Goal: Information Seeking & Learning: Learn about a topic

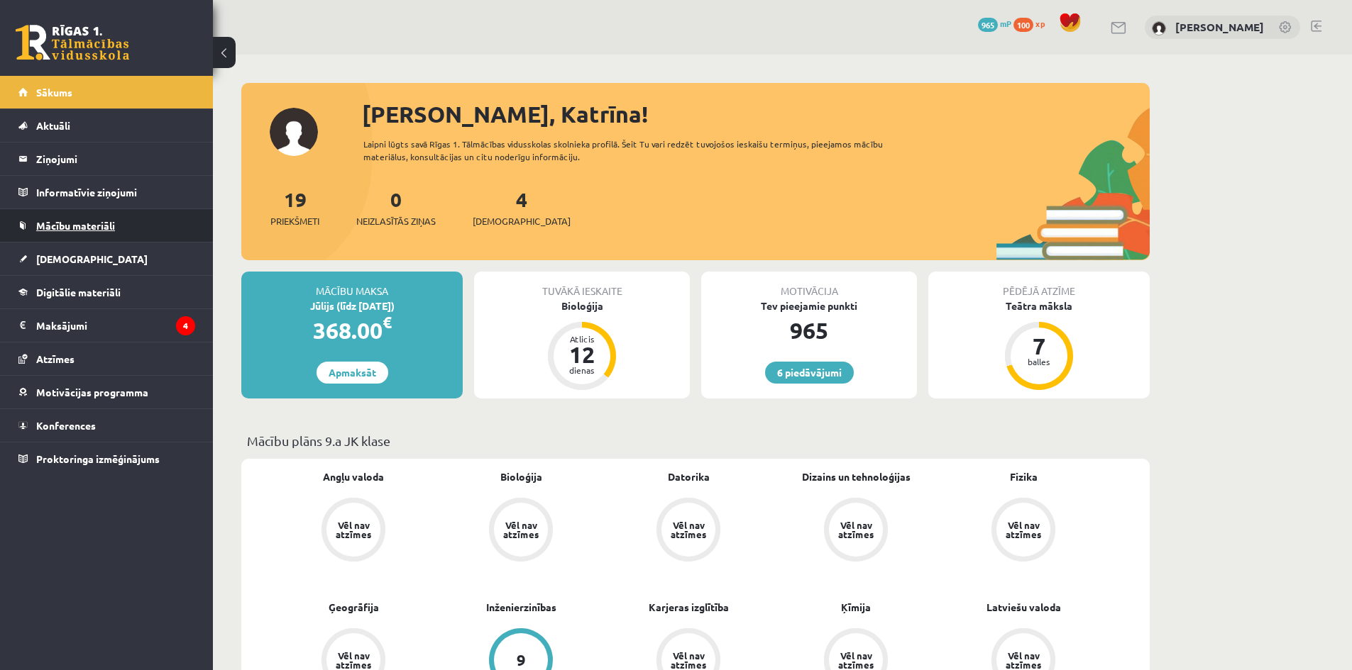
click at [82, 231] on span "Mācību materiāli" at bounding box center [75, 225] width 79 height 13
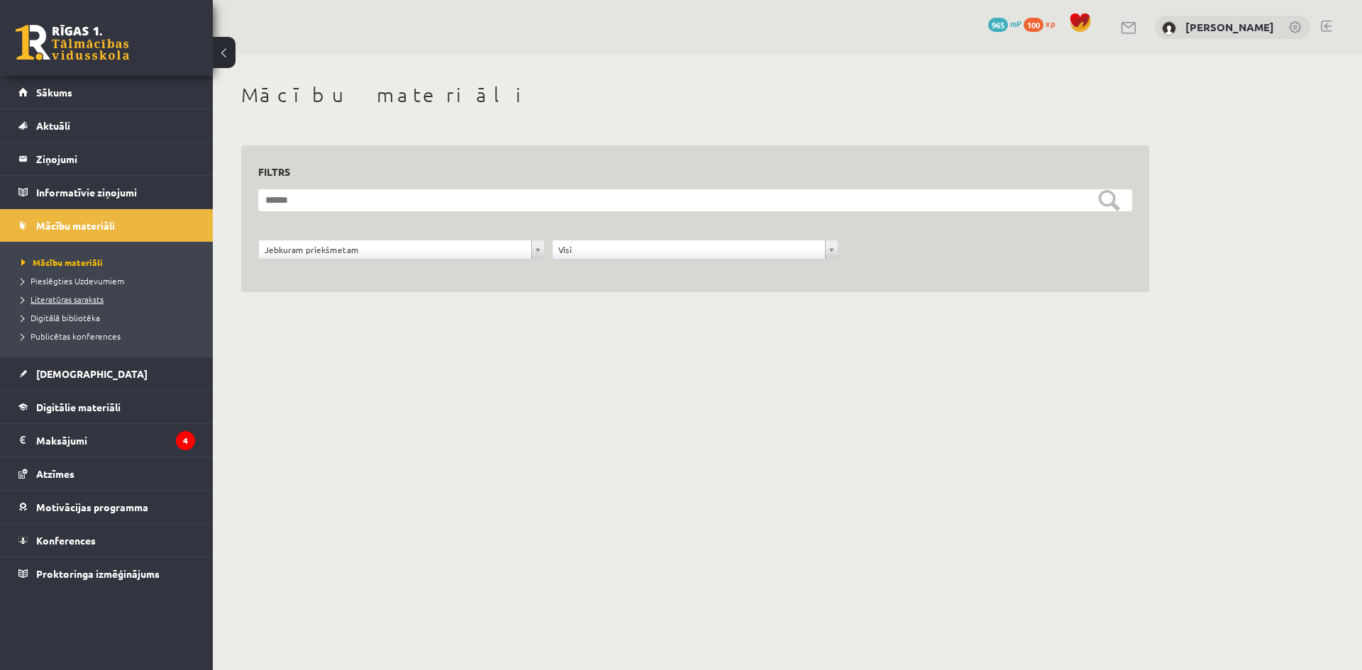
click at [82, 299] on span "Literatūras saraksts" at bounding box center [62, 299] width 82 height 11
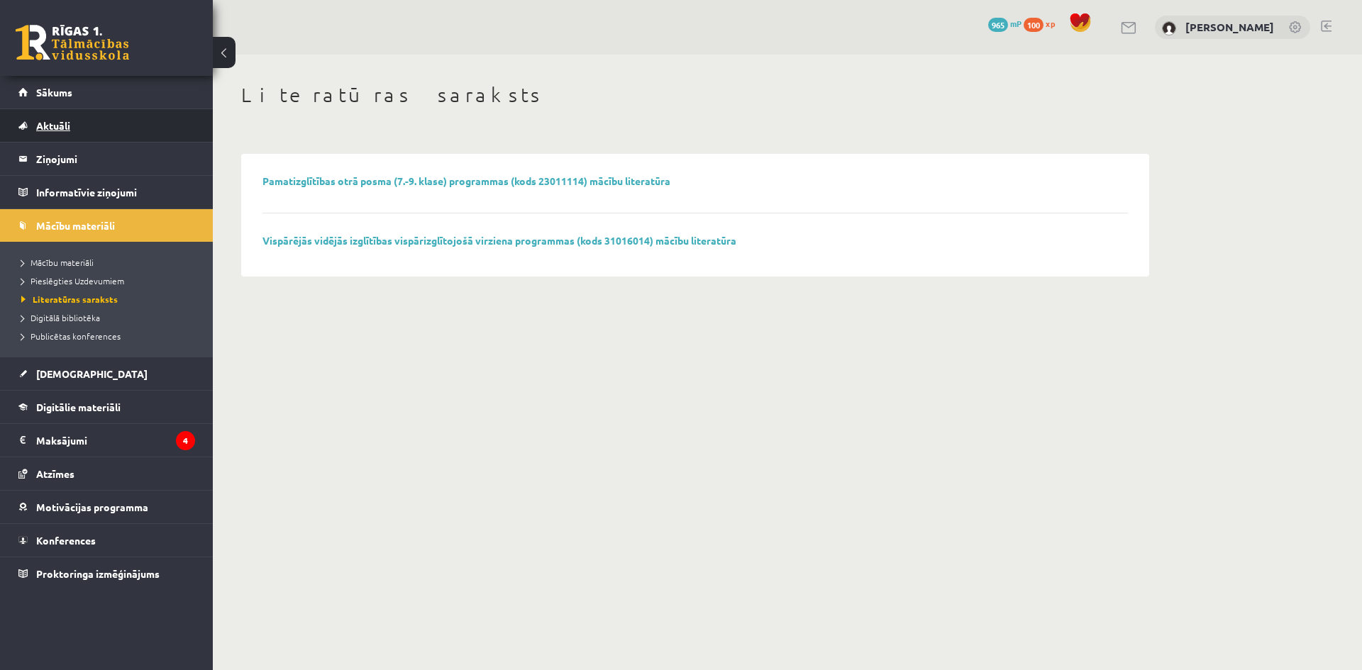
click at [60, 120] on span "Aktuāli" at bounding box center [53, 125] width 34 height 13
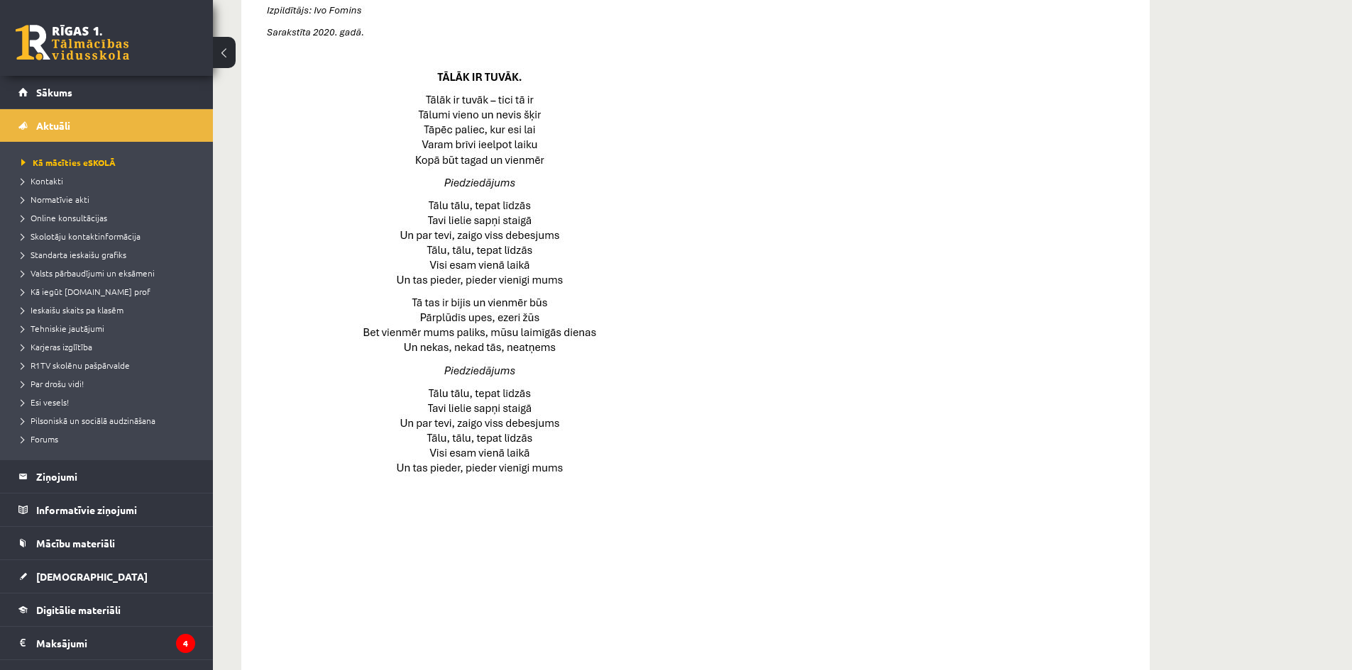
scroll to position [663, 0]
click at [86, 325] on span "Tehniskie jautājumi" at bounding box center [62, 328] width 83 height 11
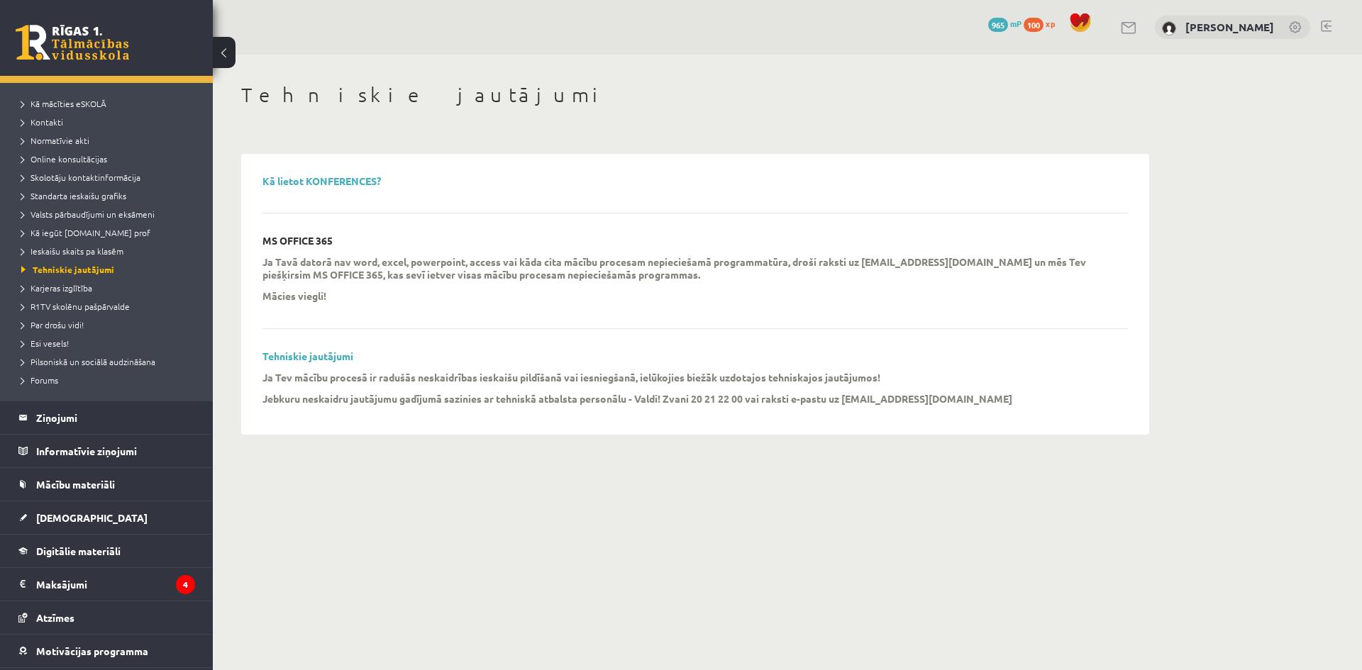
scroll to position [123, 0]
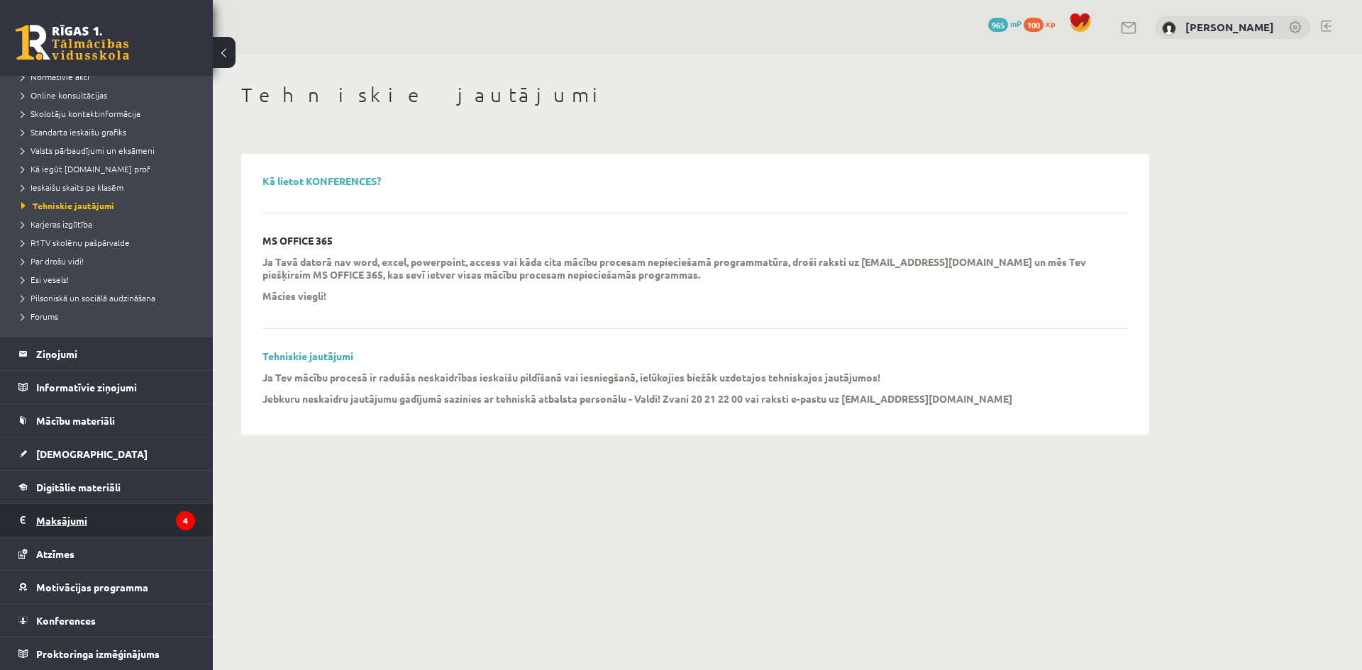
click at [89, 526] on legend "Maksājumi 4" at bounding box center [115, 520] width 159 height 33
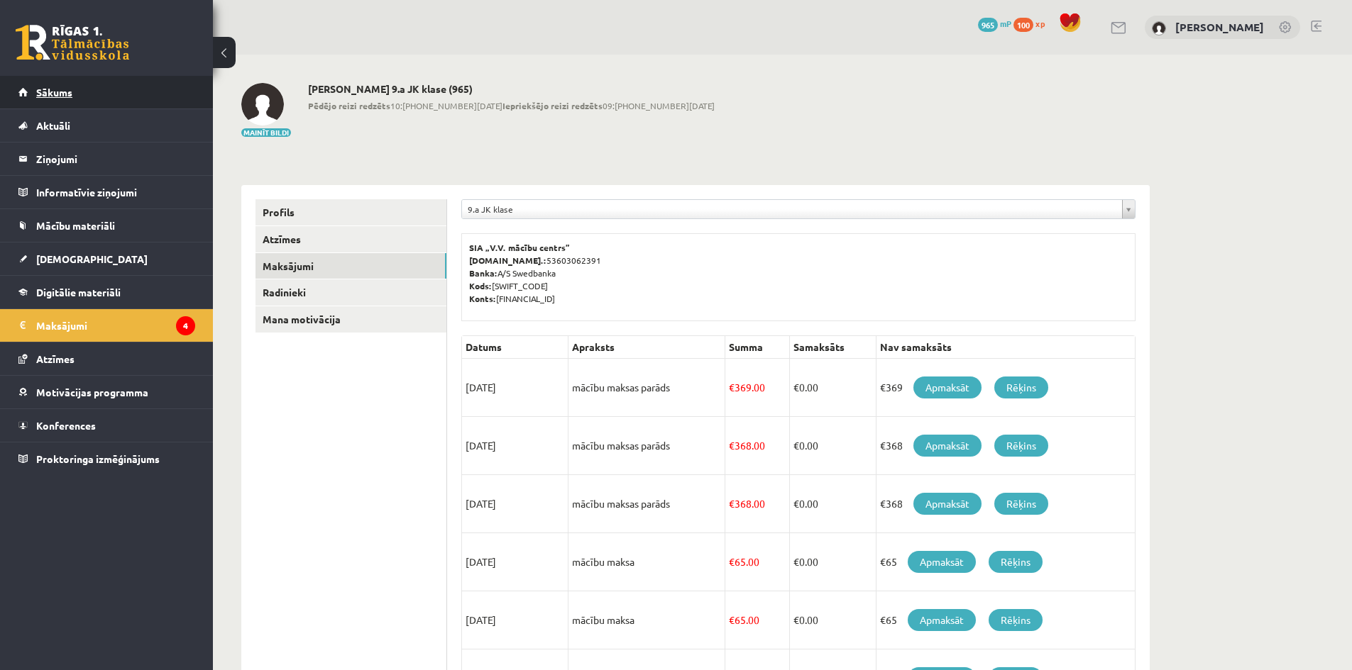
click at [55, 80] on link "Sākums" at bounding box center [106, 92] width 177 height 33
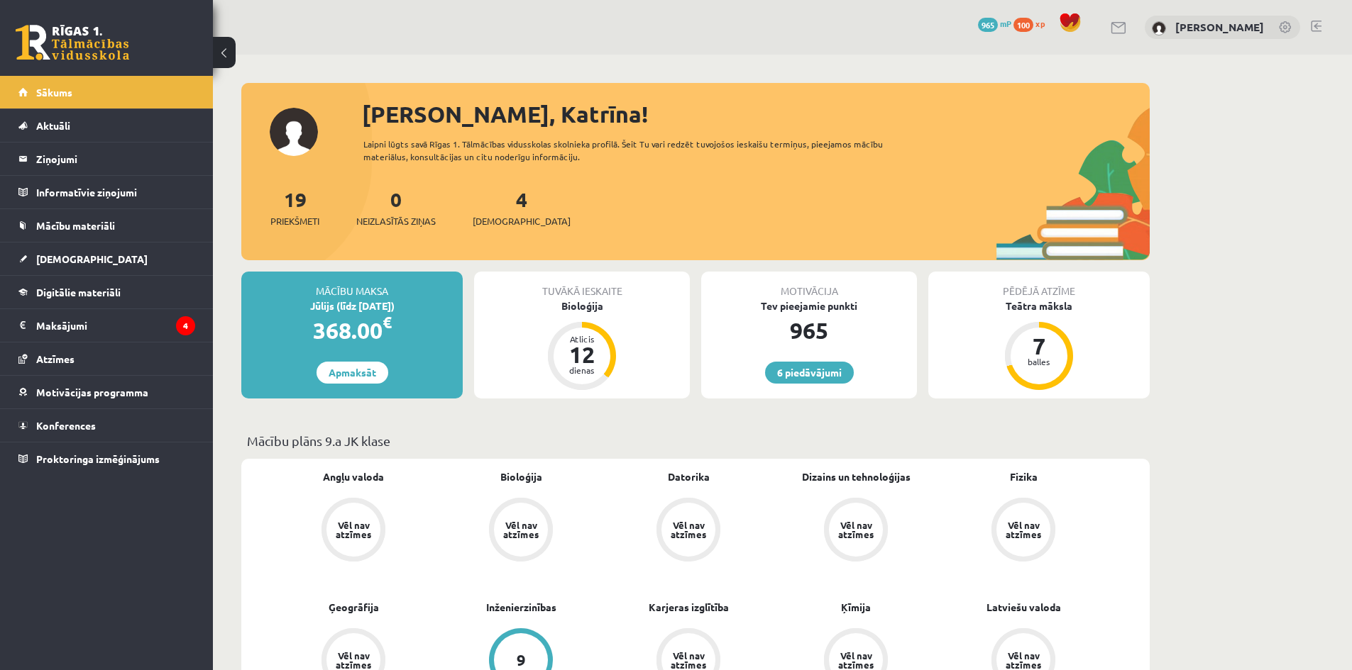
click at [1290, 23] on link at bounding box center [1285, 28] width 14 height 14
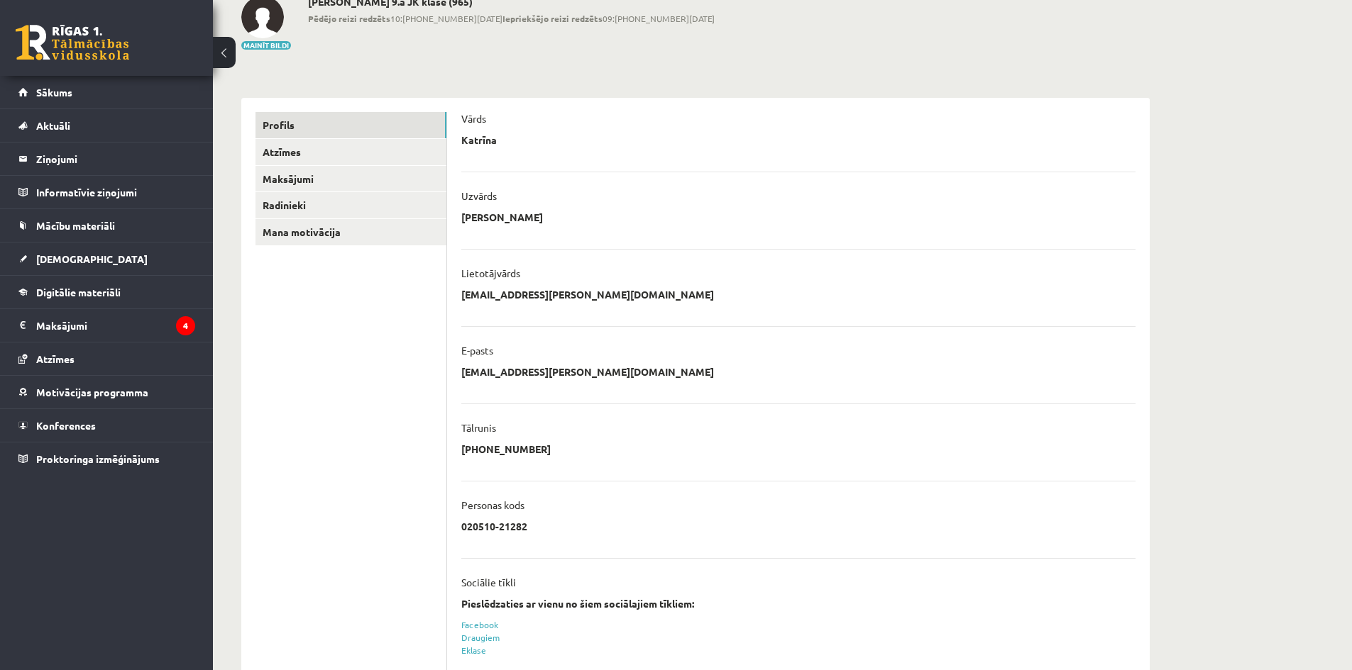
scroll to position [185, 0]
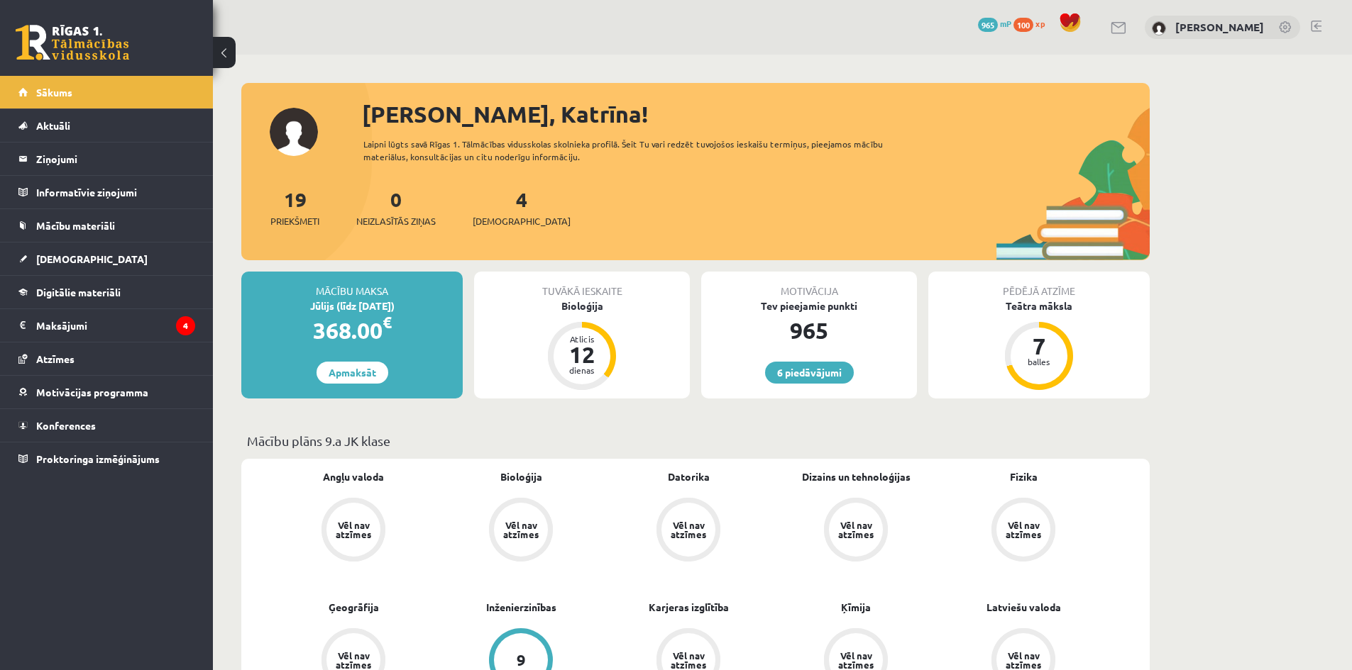
click at [512, 213] on div "4 Ieskaites" at bounding box center [521, 206] width 98 height 44
click at [511, 222] on span "[DEMOGRAPHIC_DATA]" at bounding box center [521, 221] width 98 height 14
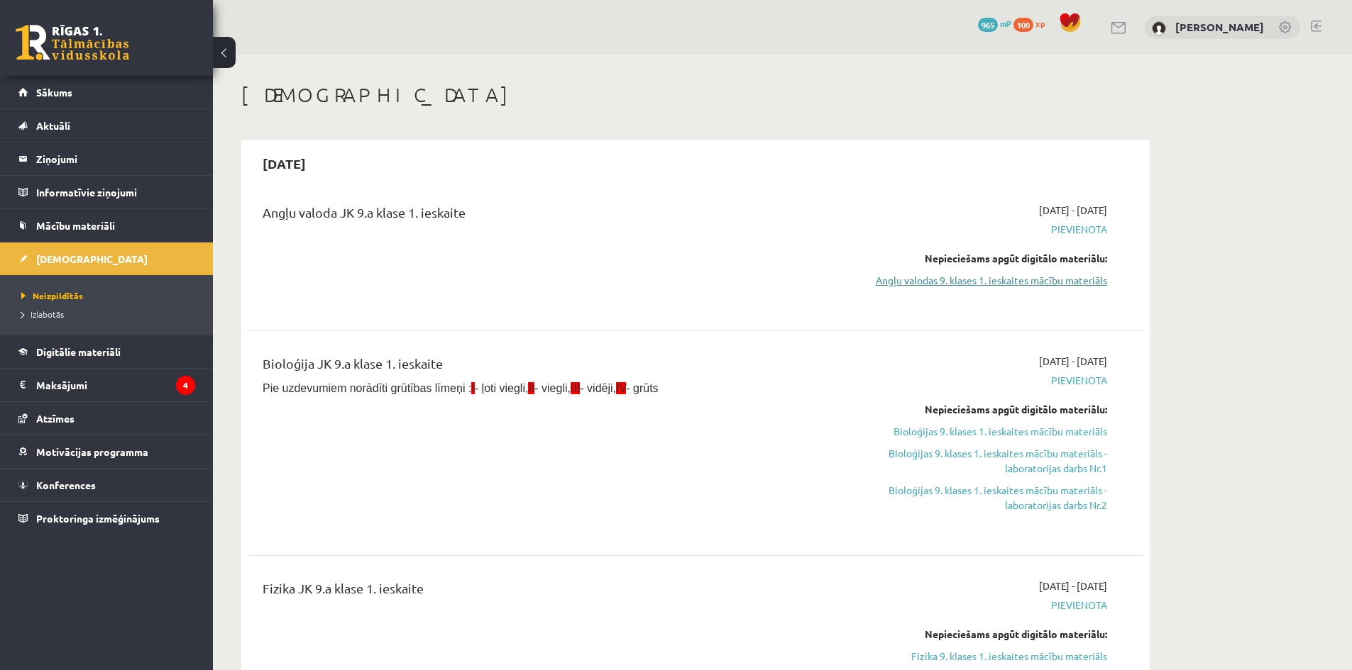
click at [948, 279] on link "Angļu valodas 9. klases 1. ieskaites mācību materiāls" at bounding box center [972, 280] width 267 height 15
click at [85, 102] on link "Sākums" at bounding box center [106, 92] width 177 height 33
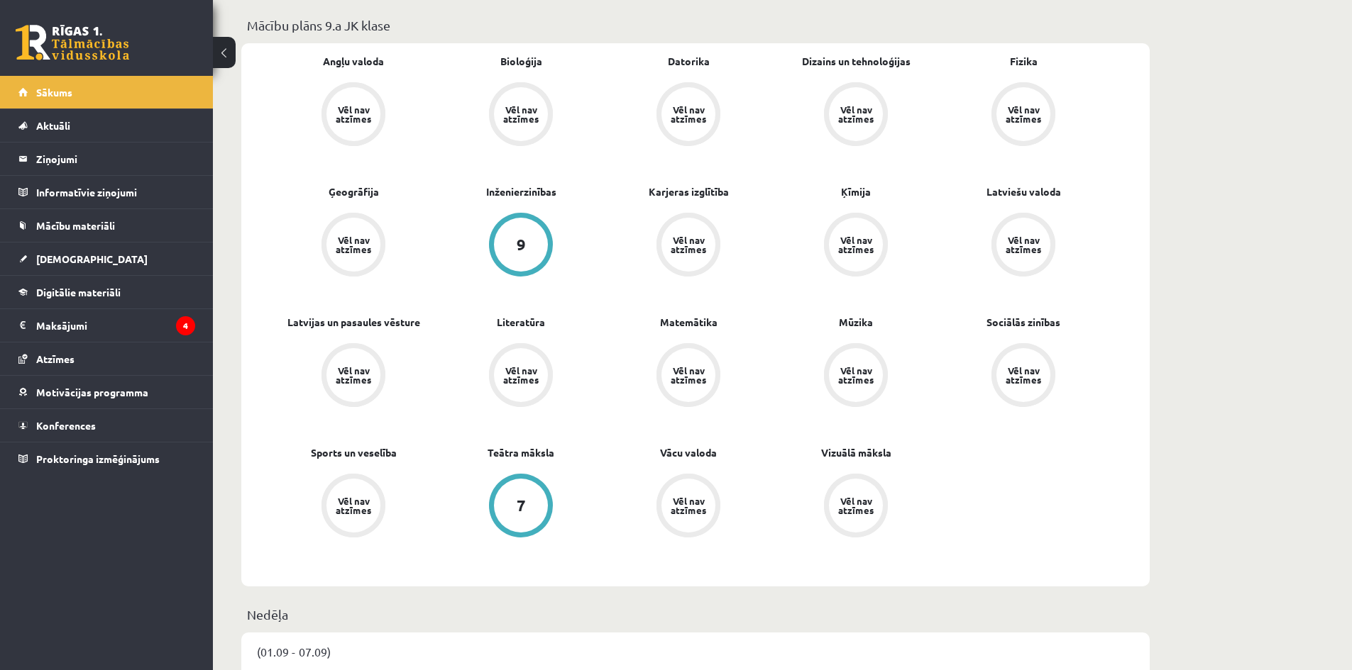
scroll to position [426, 0]
